Goal: Navigation & Orientation: Find specific page/section

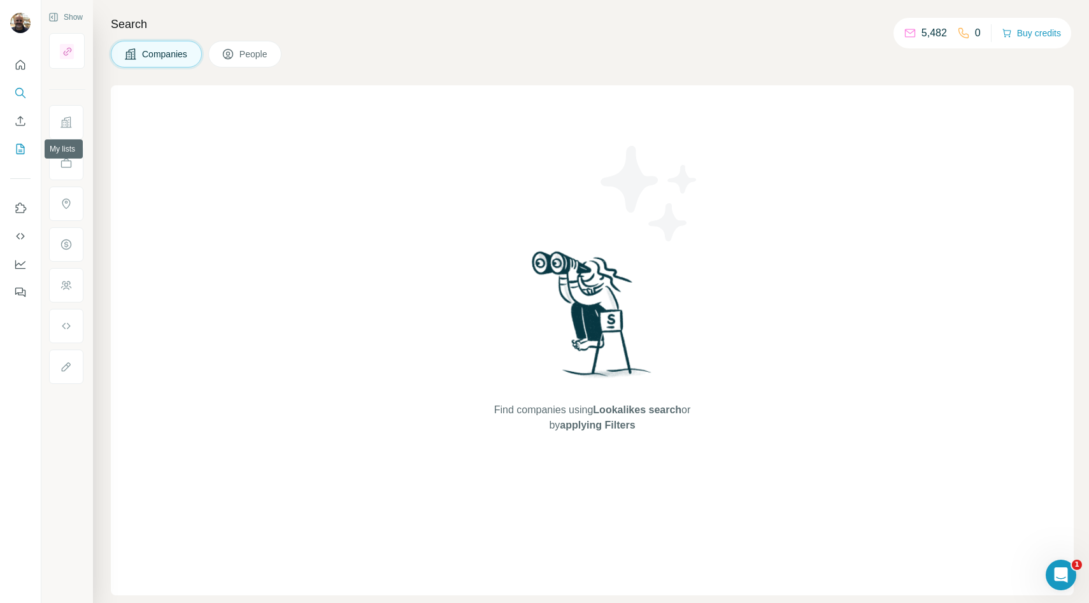
click at [22, 149] on icon "My lists" at bounding box center [20, 149] width 13 height 13
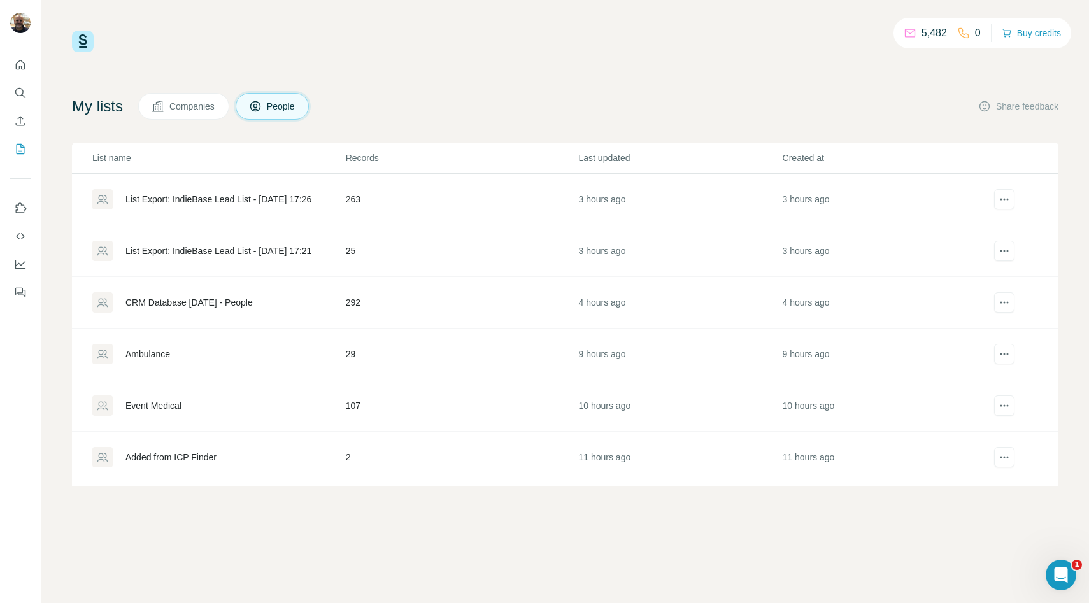
click at [191, 455] on div "Added from ICP Finder" at bounding box center [170, 457] width 91 height 13
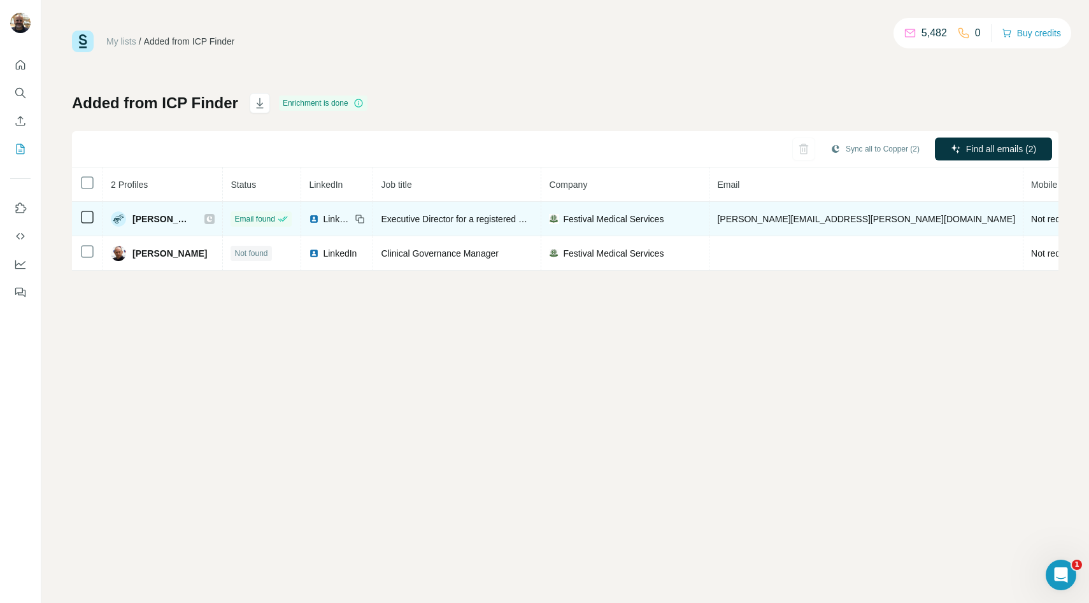
click at [157, 220] on span "[PERSON_NAME]" at bounding box center [161, 219] width 59 height 13
click at [113, 217] on img at bounding box center [118, 218] width 15 height 15
click at [142, 216] on span "[PERSON_NAME]" at bounding box center [161, 219] width 59 height 13
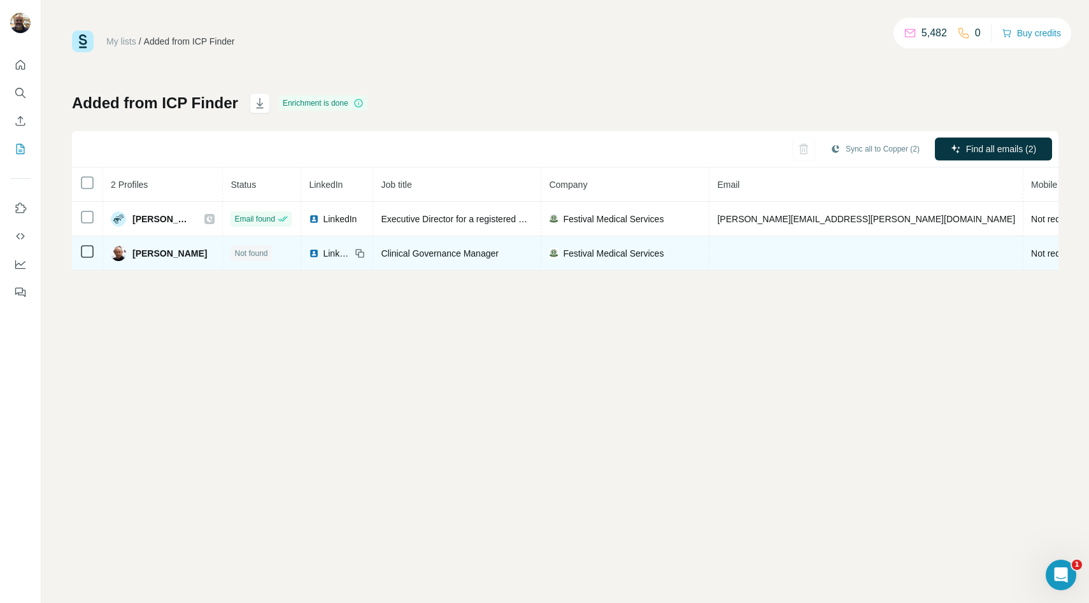
click at [139, 247] on span "[PERSON_NAME]" at bounding box center [169, 253] width 75 height 13
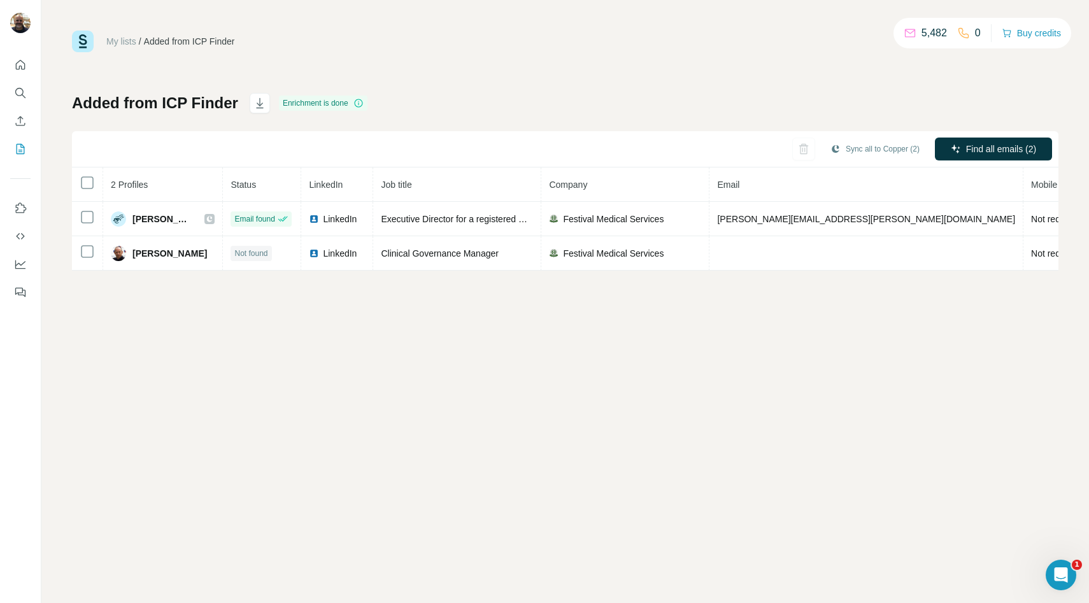
click at [134, 39] on link "My lists" at bounding box center [121, 41] width 30 height 10
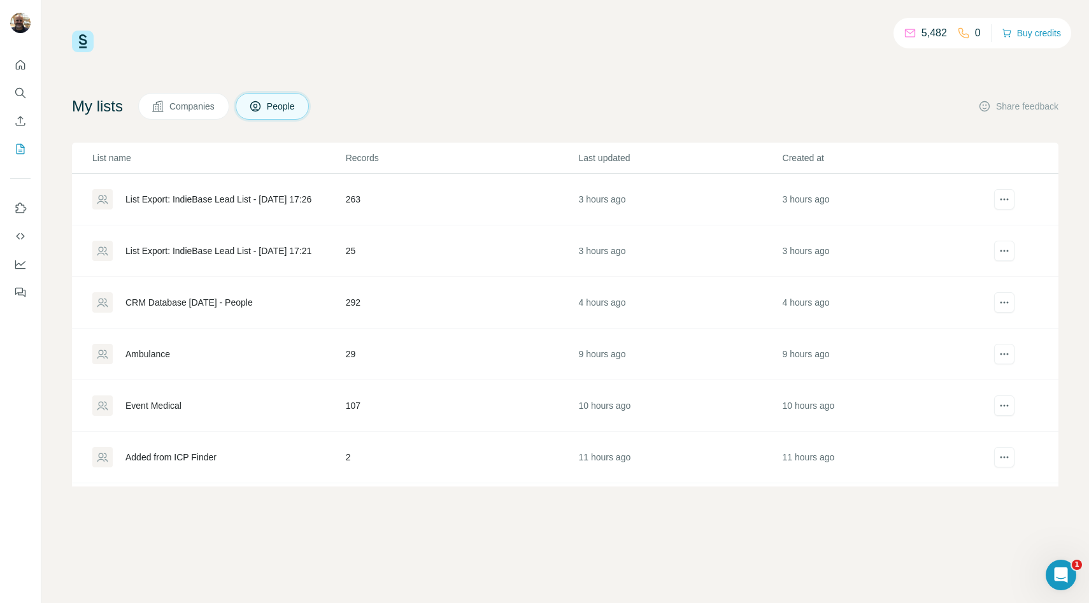
click at [182, 304] on div "CRM Database [DATE] - People" at bounding box center [188, 302] width 127 height 13
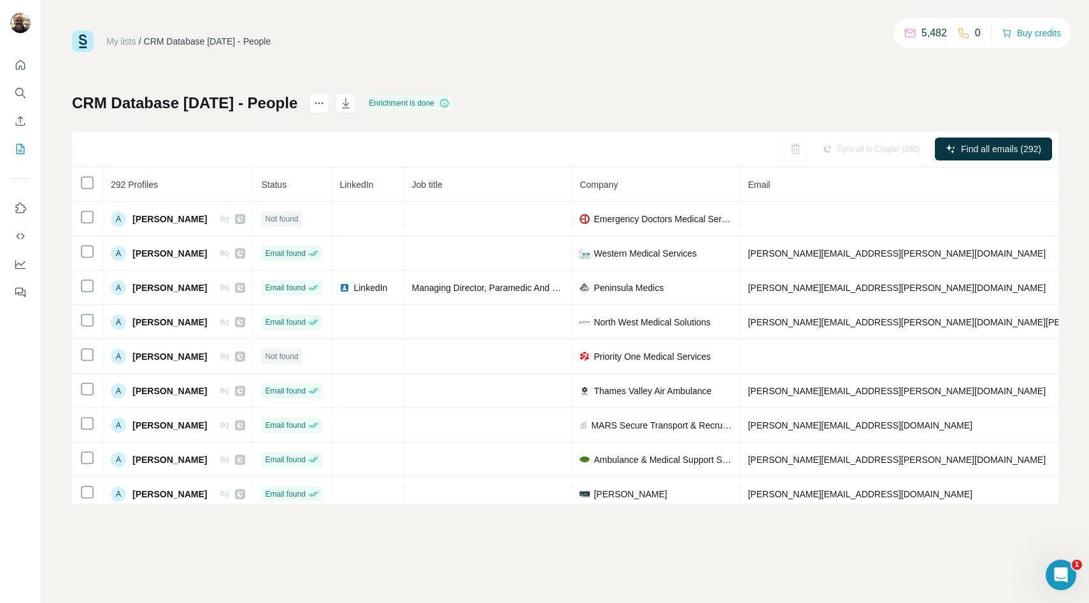
click at [117, 38] on link "My lists" at bounding box center [121, 41] width 30 height 10
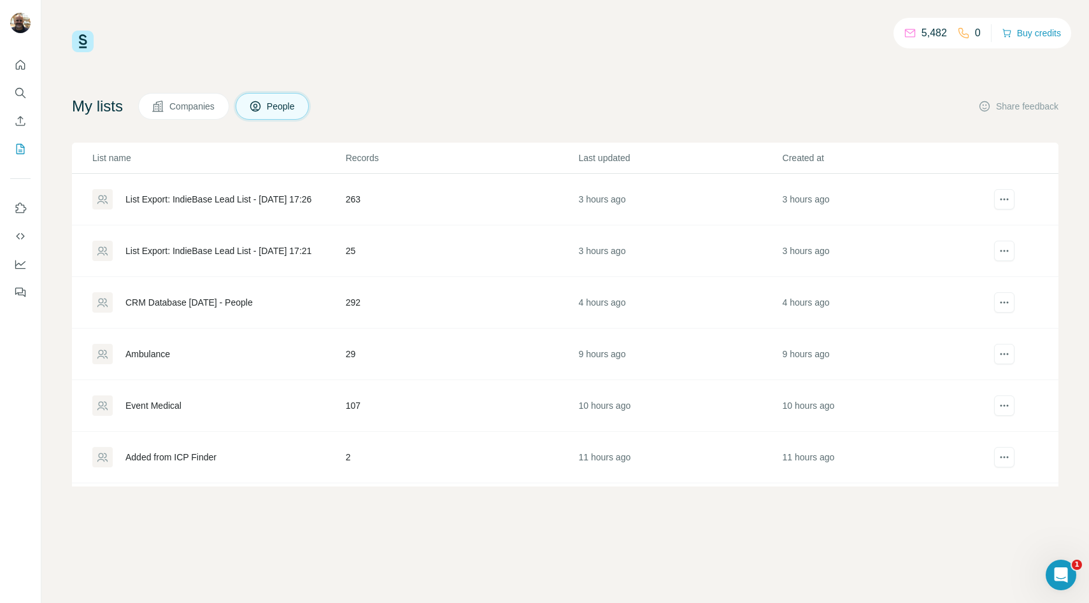
click at [146, 407] on div "Event Medical" at bounding box center [153, 405] width 56 height 13
